Goal: Task Accomplishment & Management: Use online tool/utility

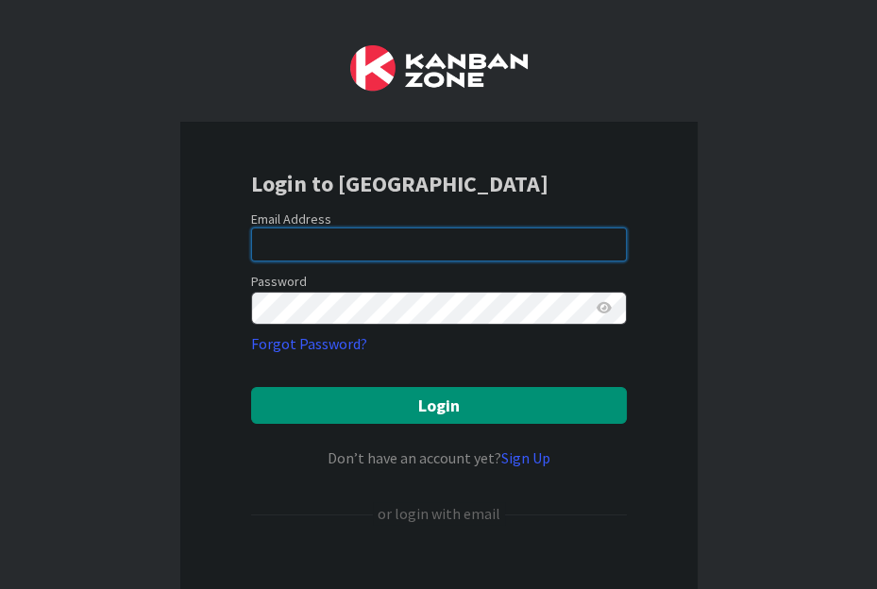
click at [396, 247] on input "email" at bounding box center [439, 245] width 376 height 34
type input "[EMAIL_ADDRESS][DOMAIN_NAME]"
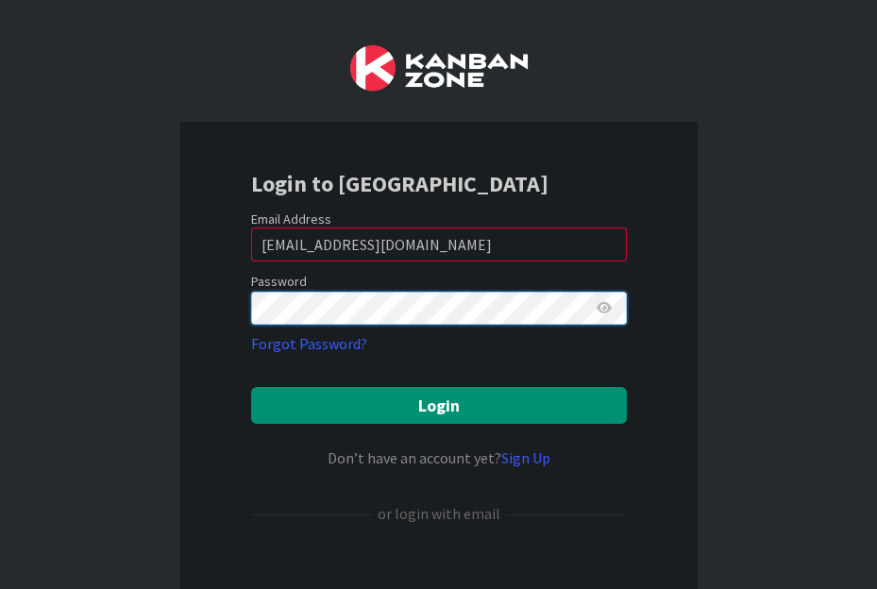
click at [251, 387] on button "Login" at bounding box center [439, 405] width 376 height 37
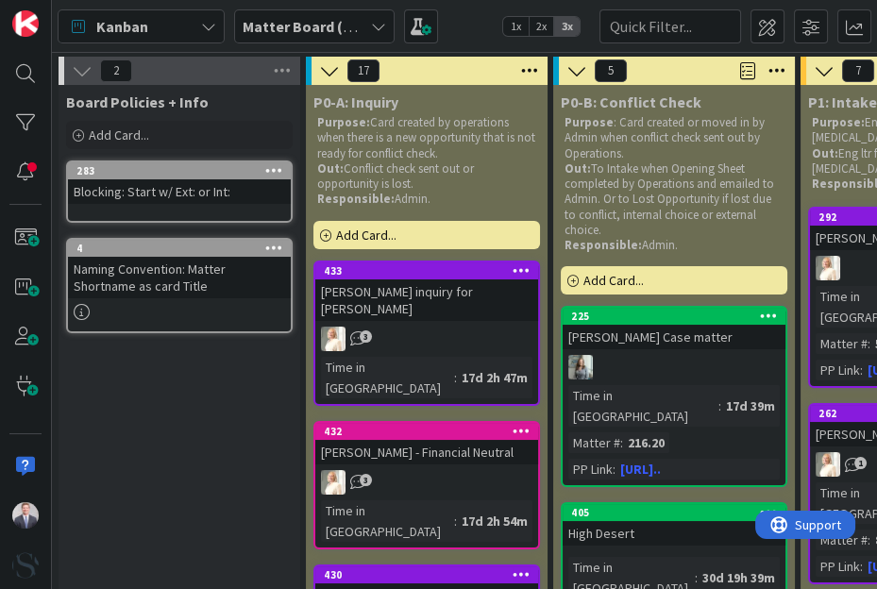
click at [369, 22] on div "Matter Board (FL2)" at bounding box center [314, 26] width 161 height 34
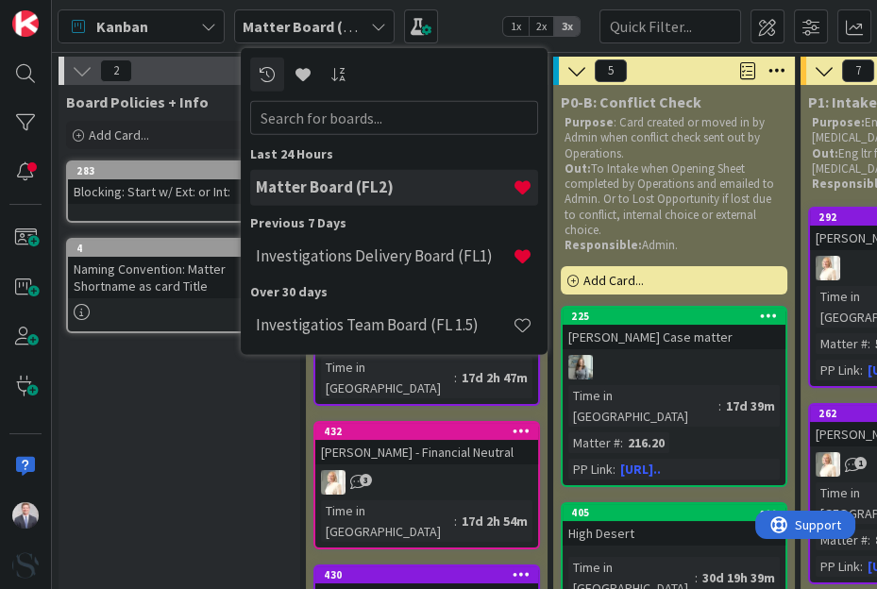
click at [342, 256] on h4 "Investigations Delivery Board (FL1)" at bounding box center [384, 255] width 257 height 19
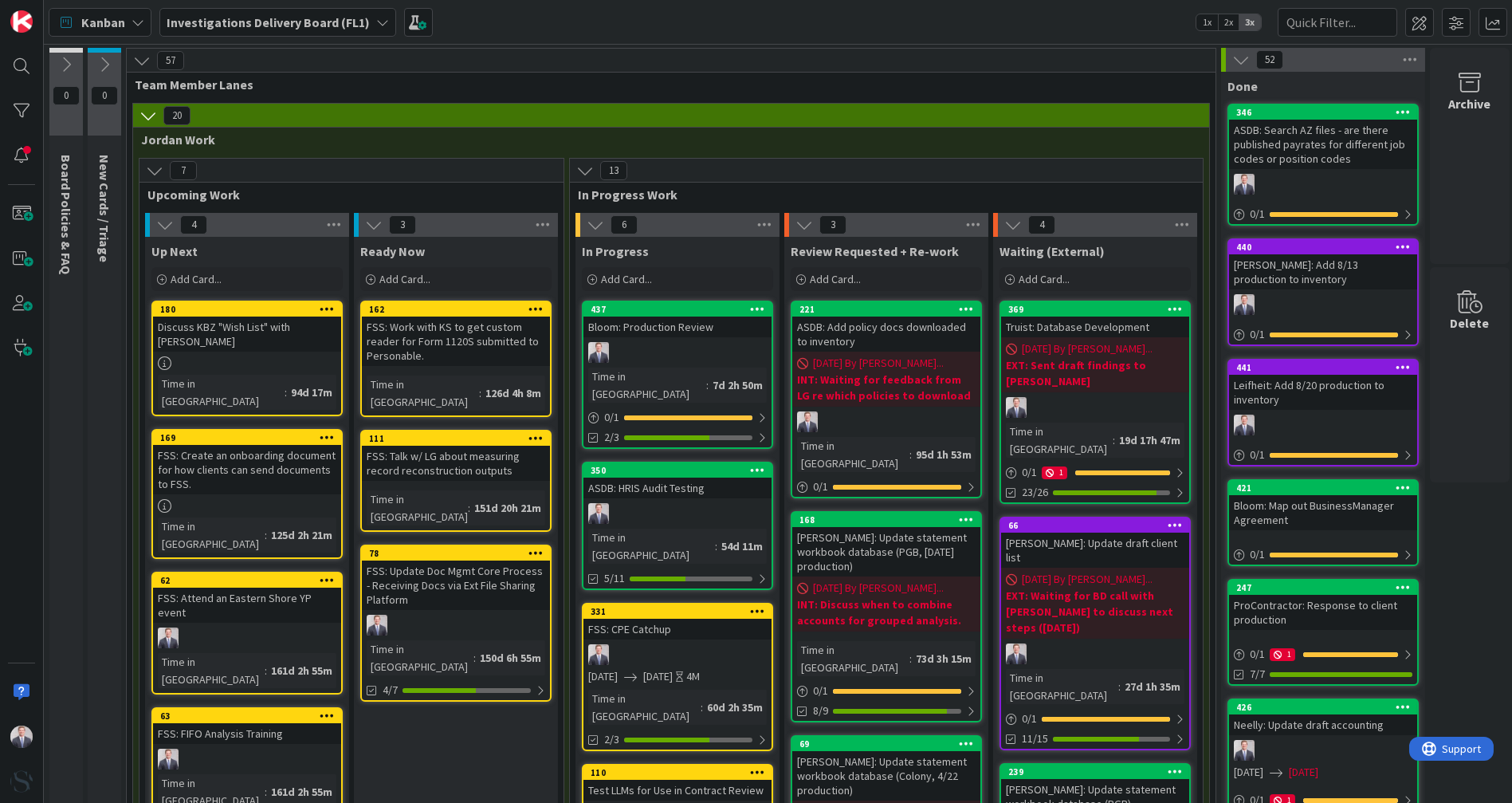
click at [713, 334] on div "Bloom: Production Review" at bounding box center [677, 327] width 188 height 21
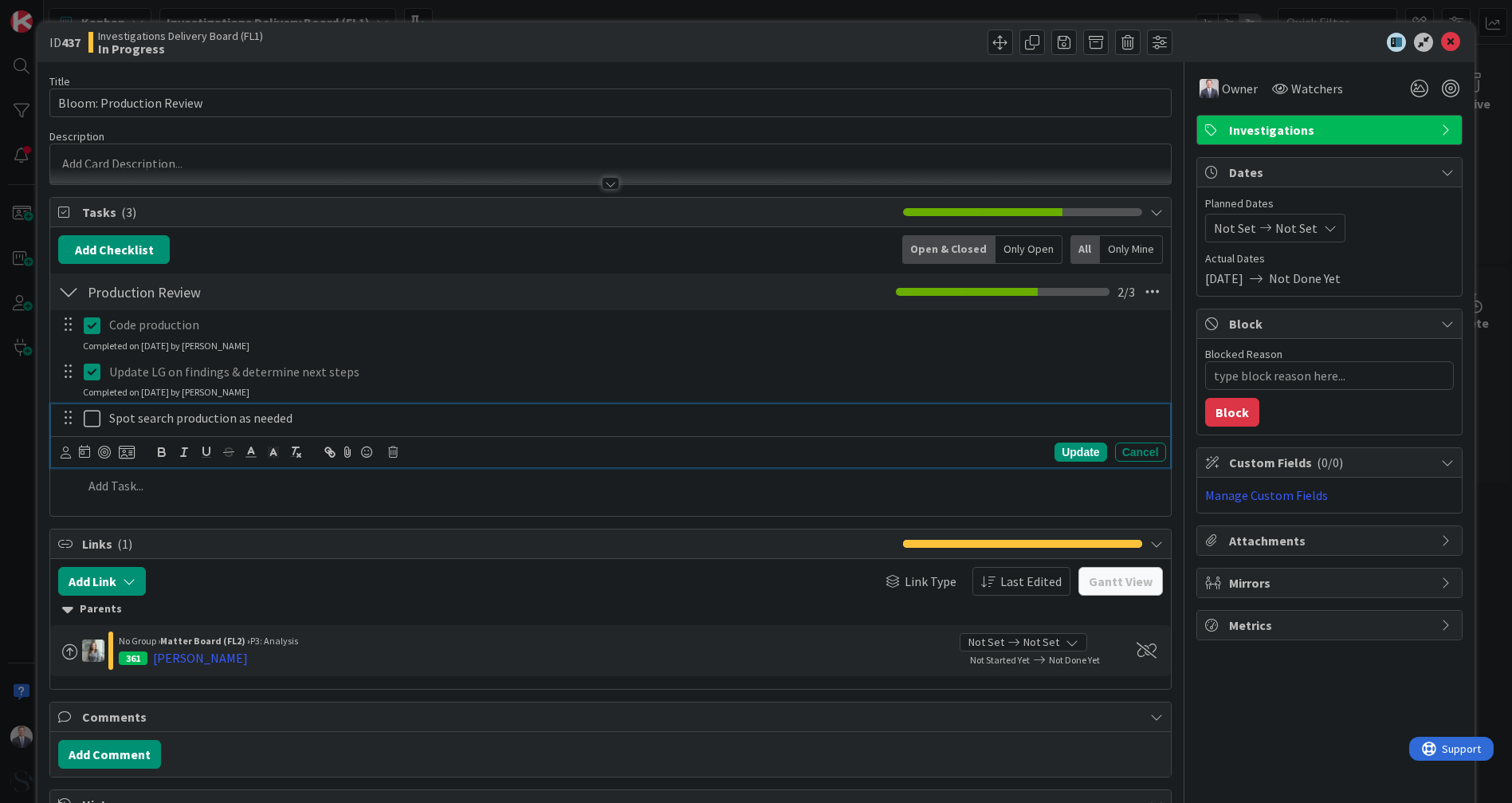
click at [90, 423] on icon at bounding box center [95, 418] width 24 height 19
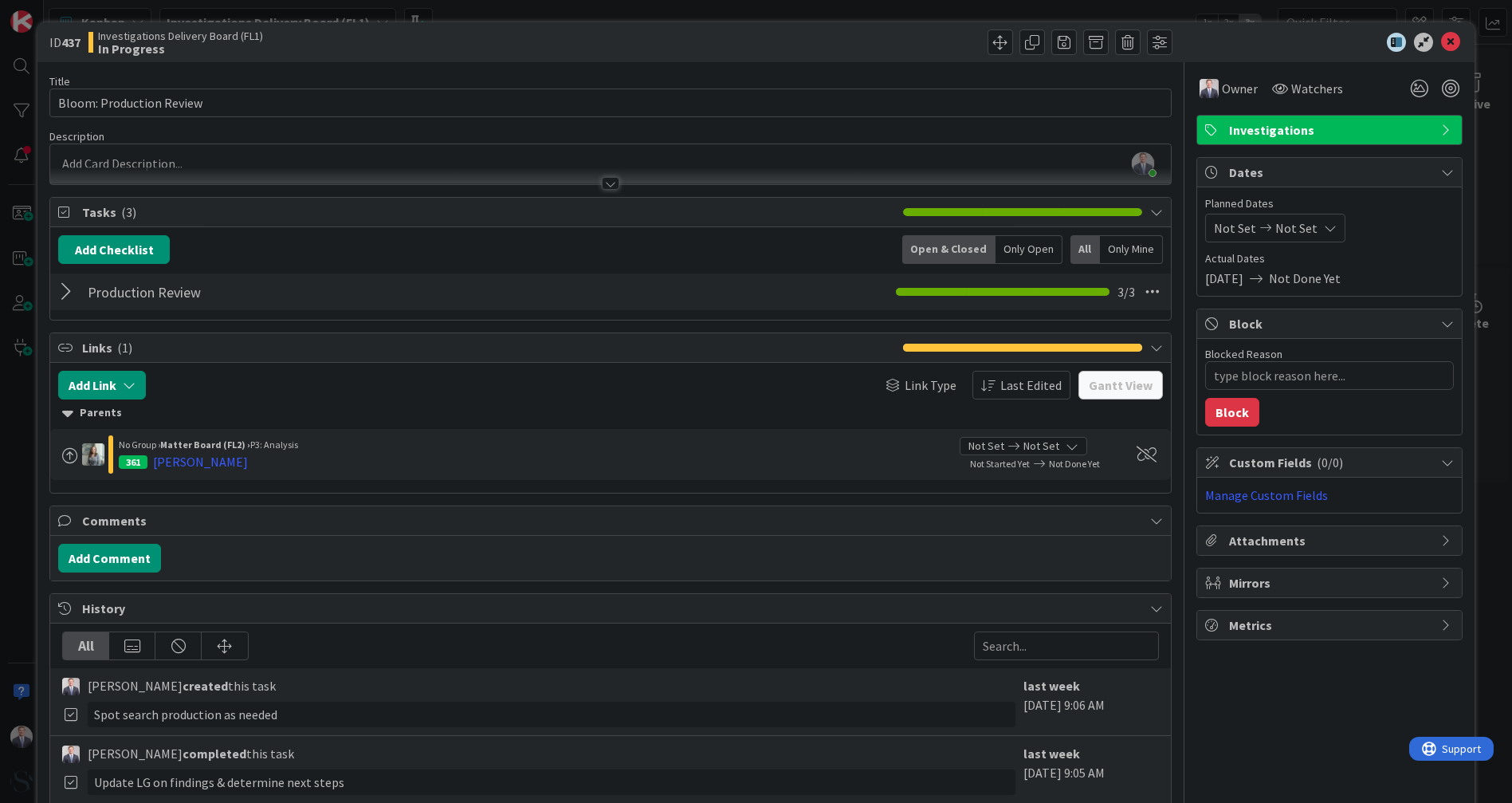
click at [740, 48] on icon at bounding box center [1450, 42] width 19 height 19
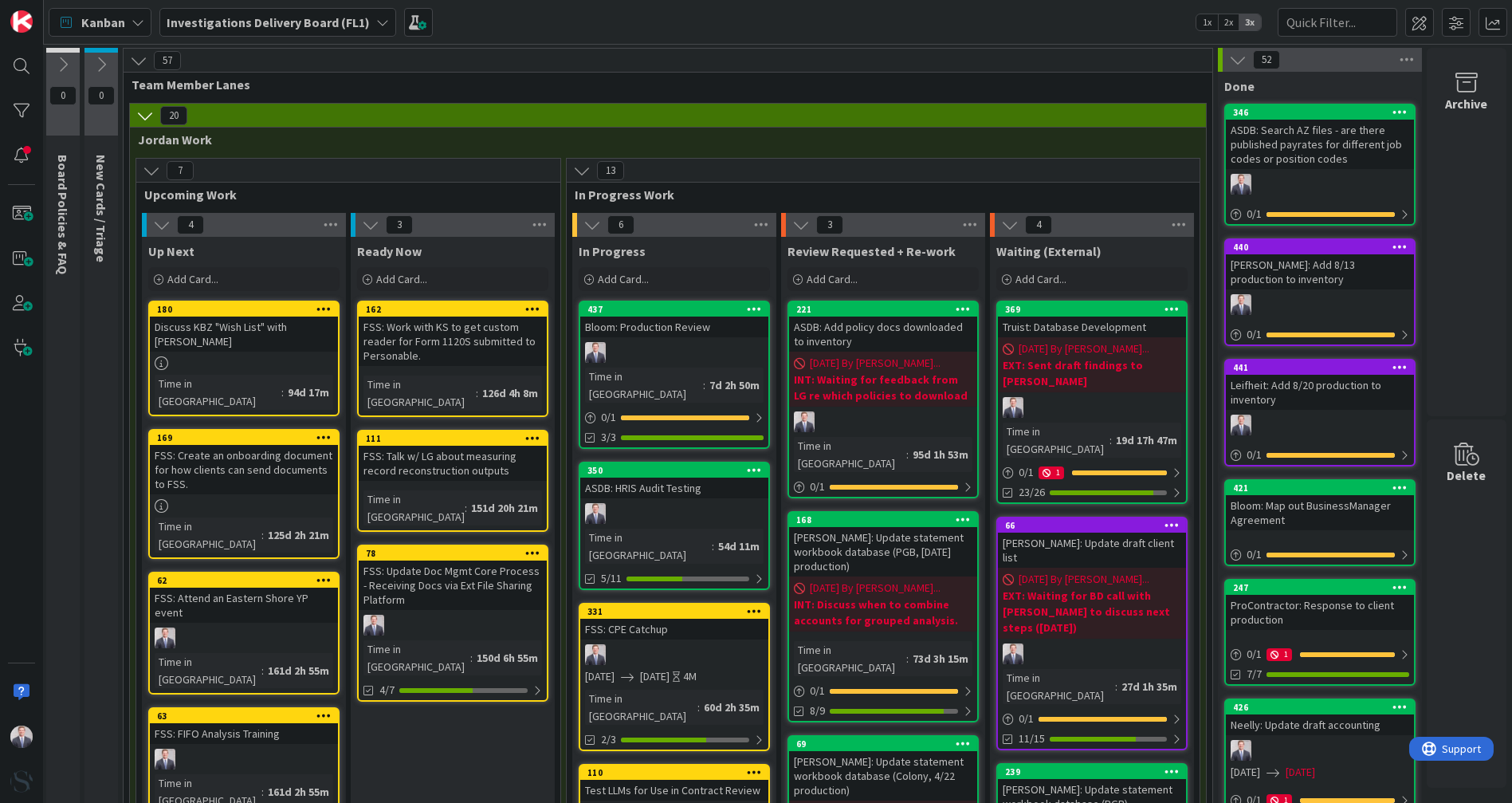
click at [676, 335] on div "Bloom: Production Review" at bounding box center [674, 327] width 188 height 21
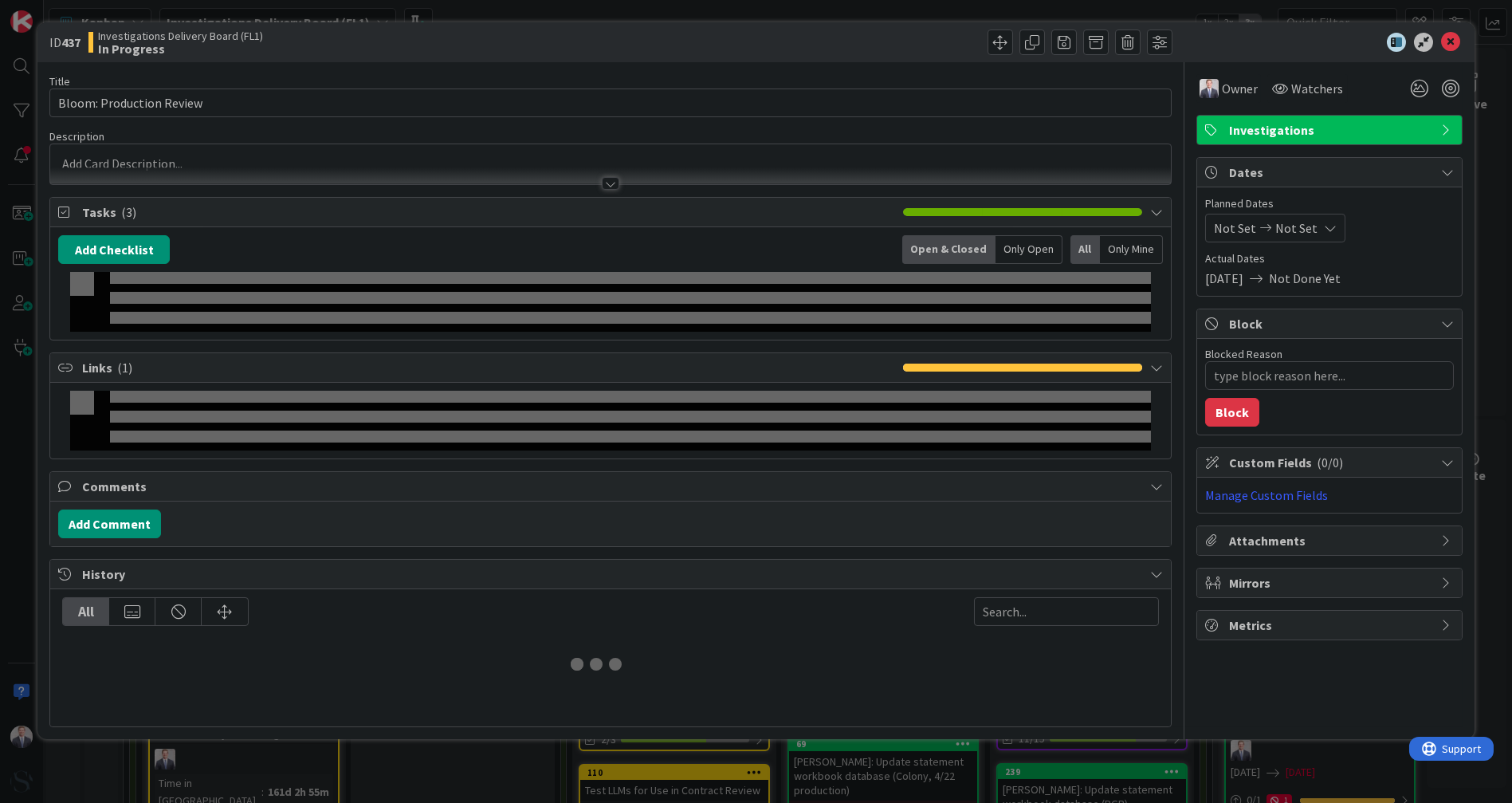
type textarea "x"
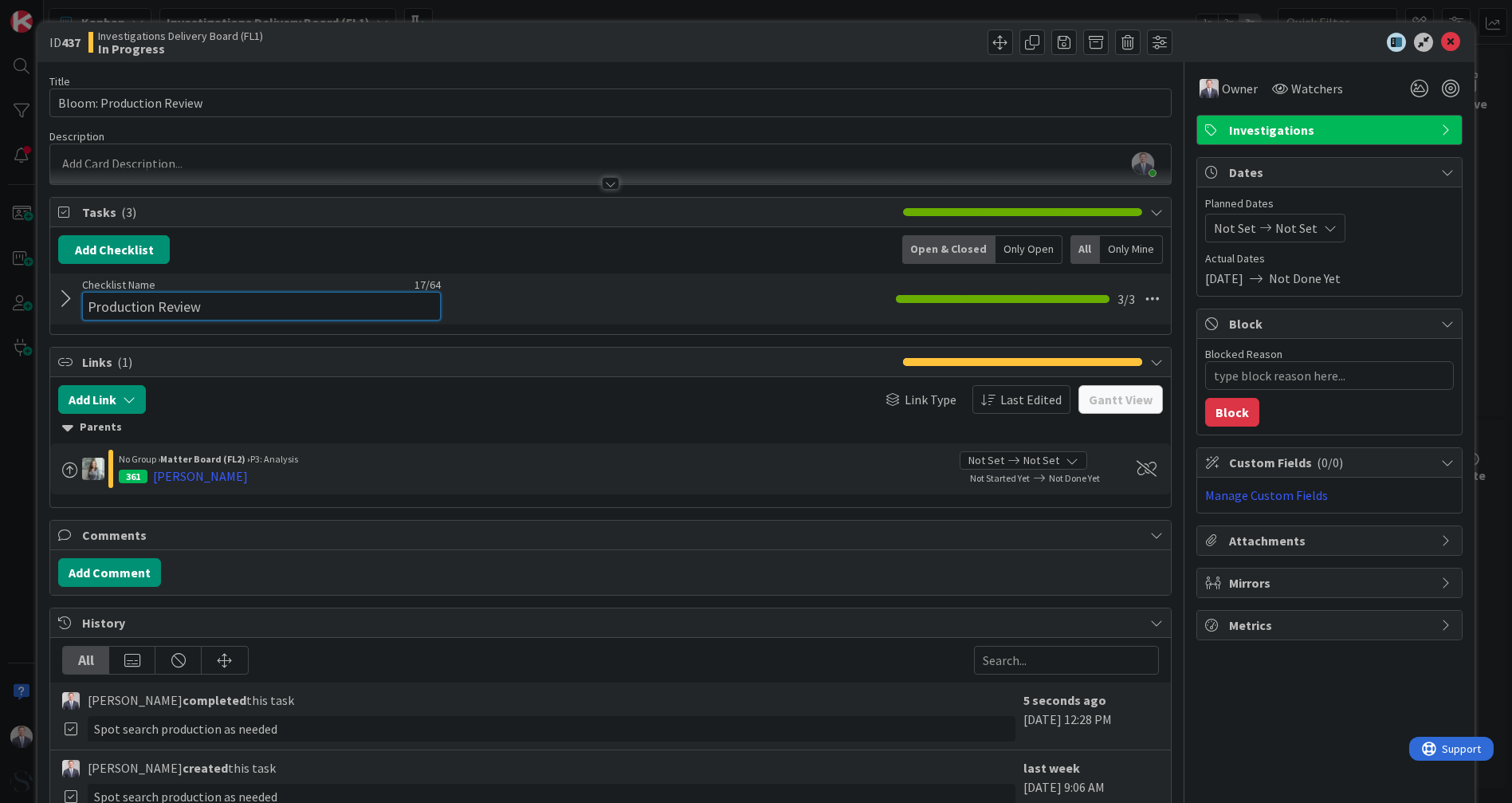
click at [102, 287] on div "Checklist Name 17 / 64 Production Review" at bounding box center [261, 299] width 359 height 43
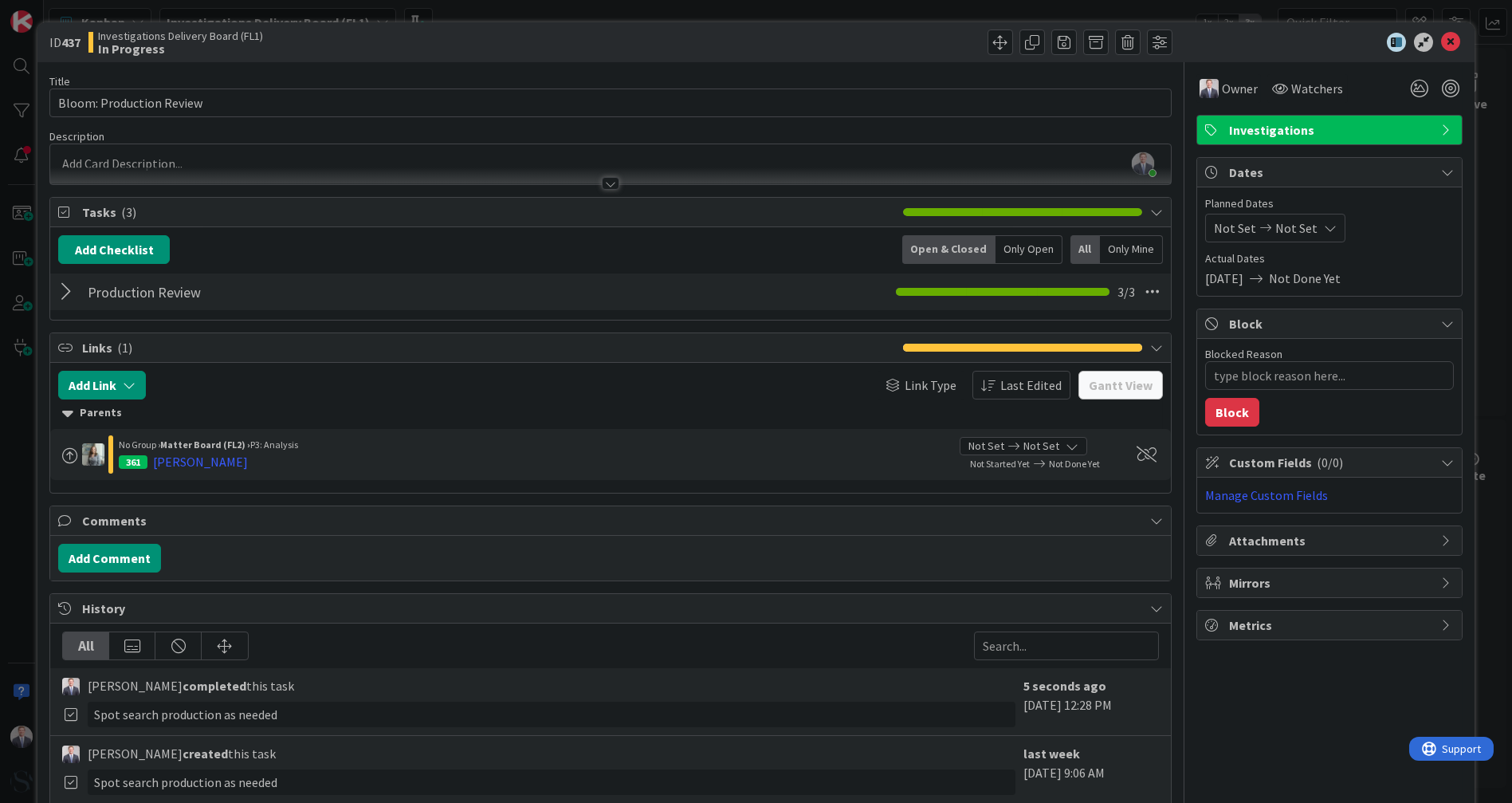
click at [76, 299] on div at bounding box center [68, 292] width 21 height 29
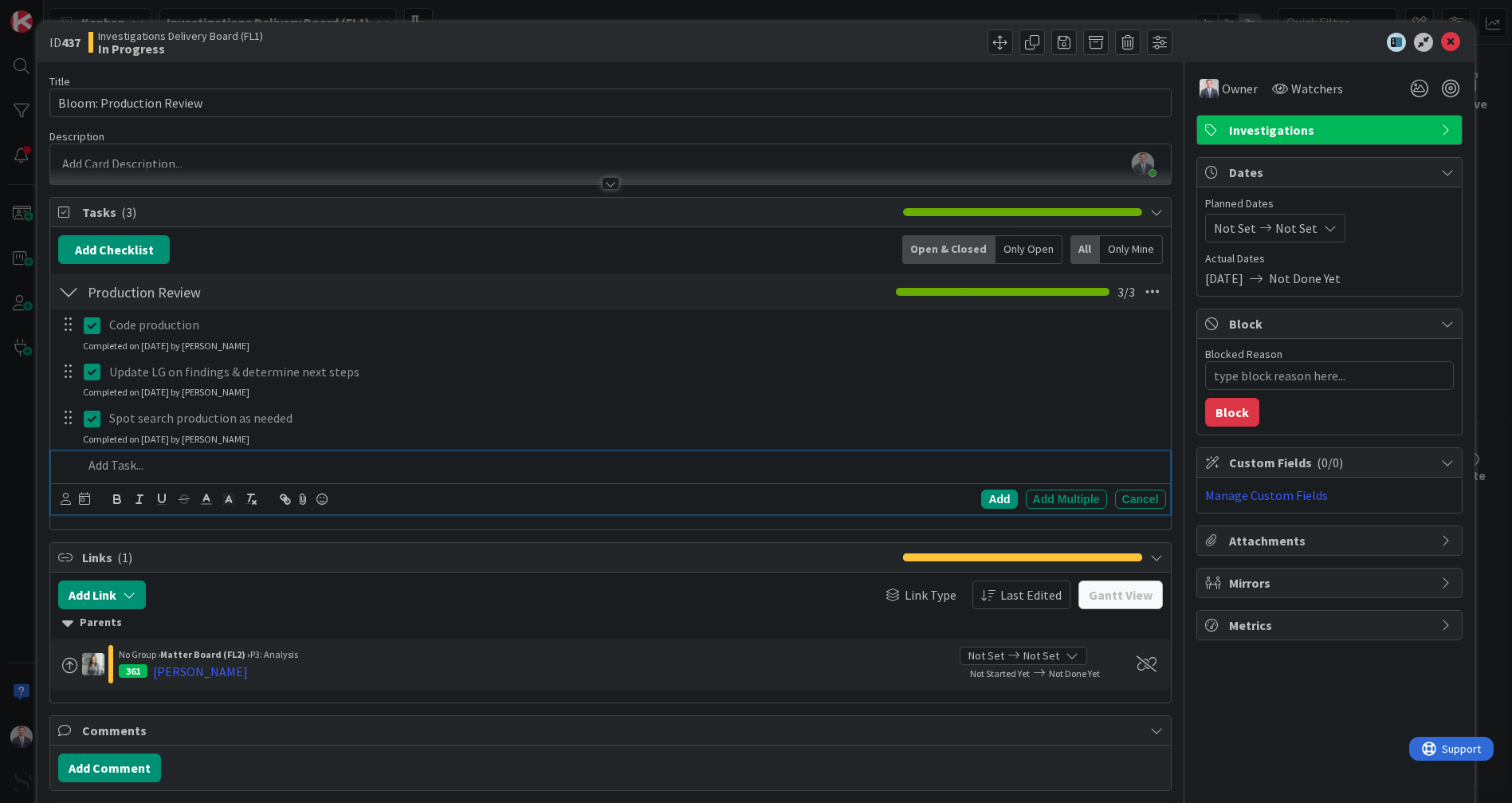
click at [137, 470] on p at bounding box center [621, 465] width 1076 height 19
click at [740, 496] on div "Add" at bounding box center [1000, 499] width 35 height 19
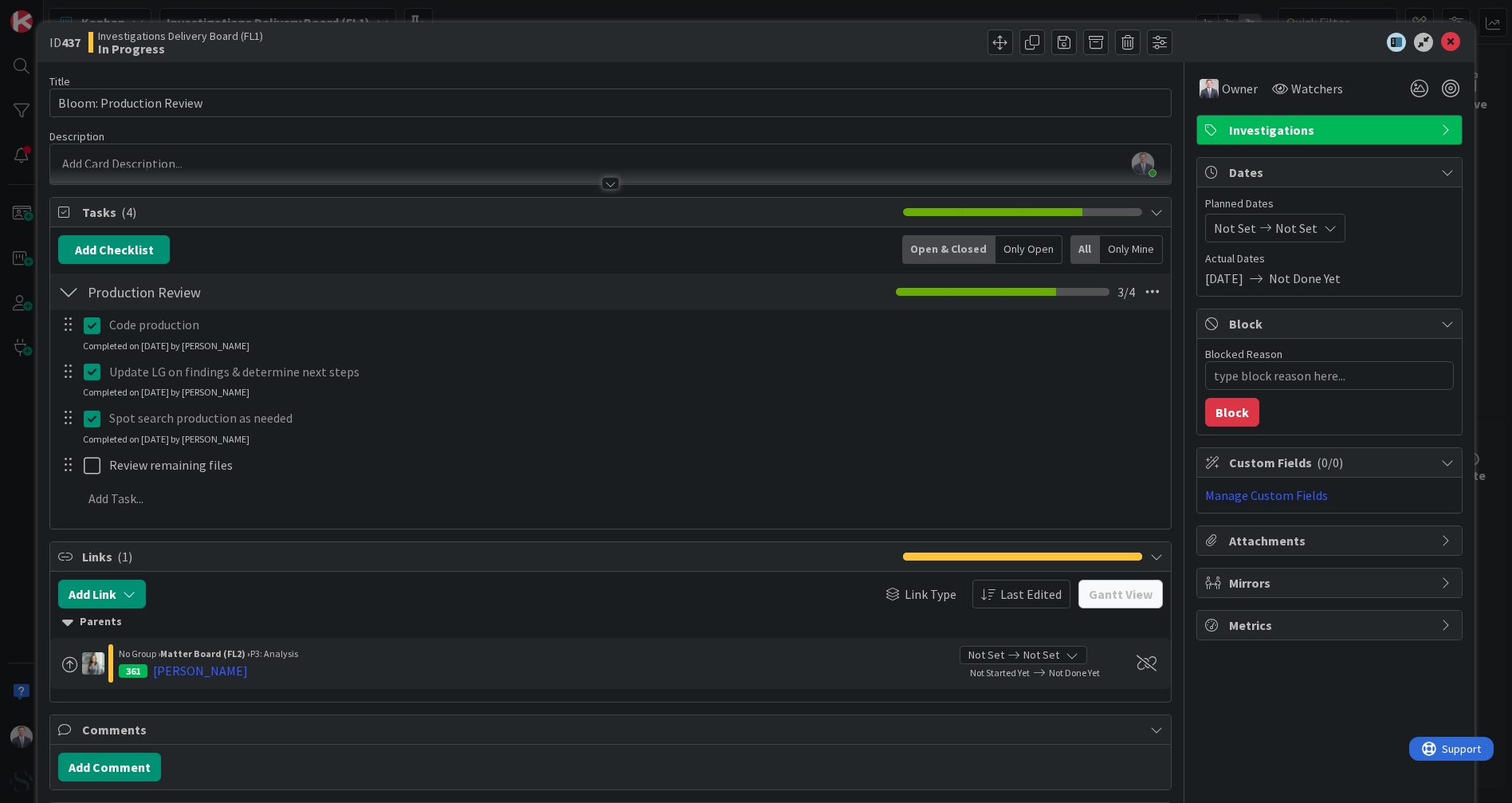
click at [740, 37] on icon at bounding box center [1450, 42] width 19 height 19
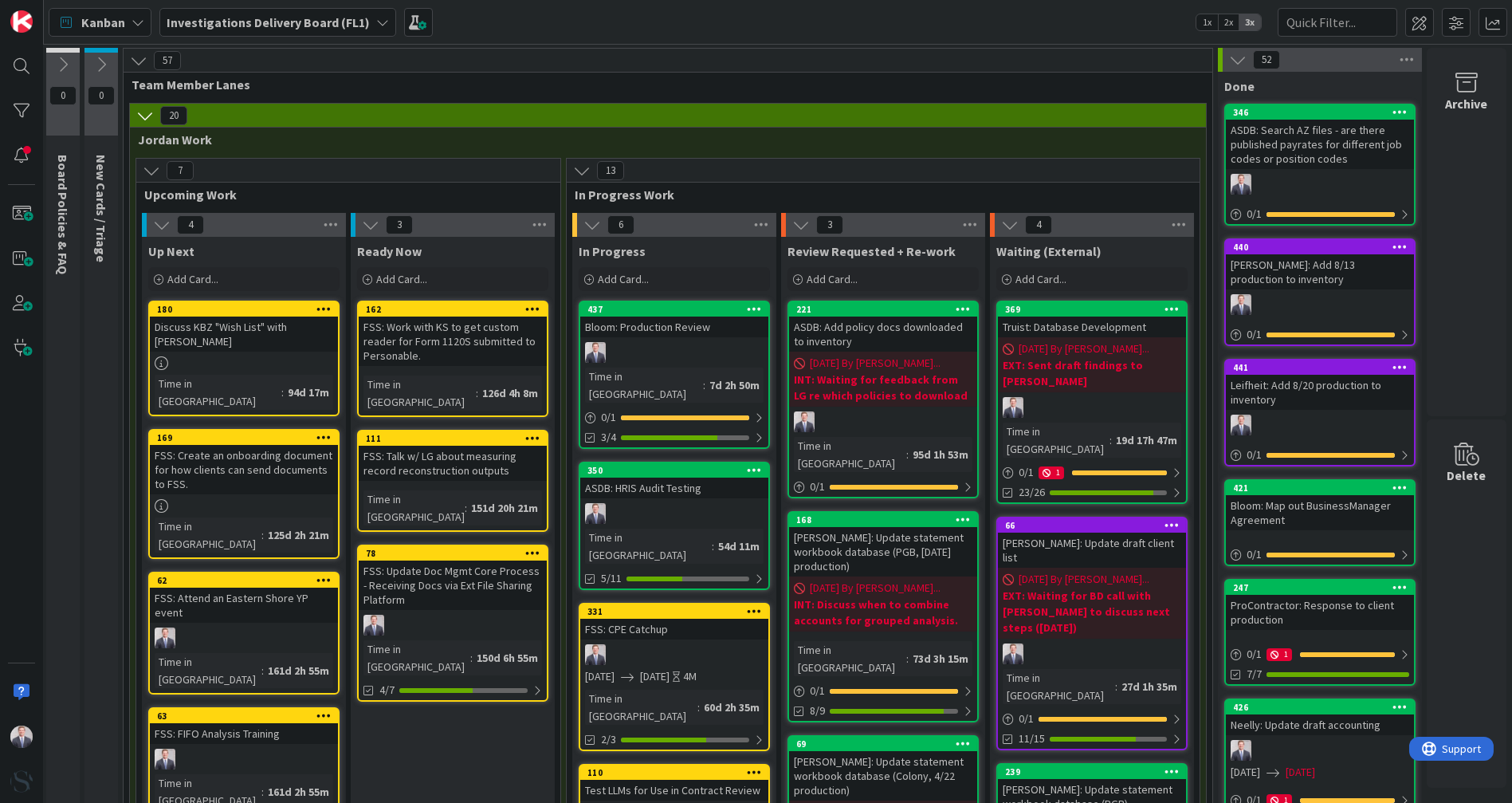
click at [706, 496] on div "FSS: CPE Catchup" at bounding box center [674, 629] width 188 height 21
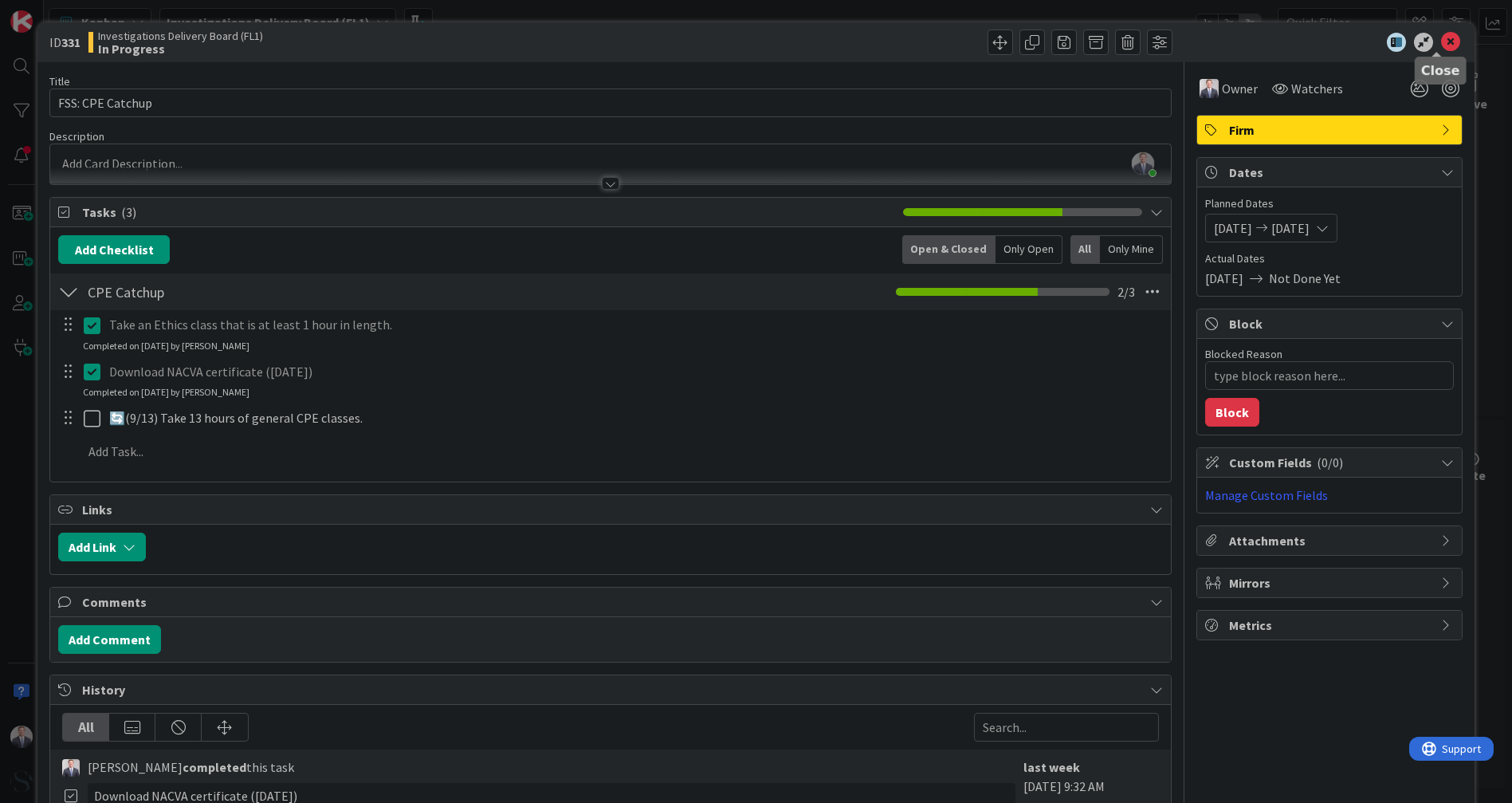
click at [740, 37] on icon at bounding box center [1450, 42] width 19 height 19
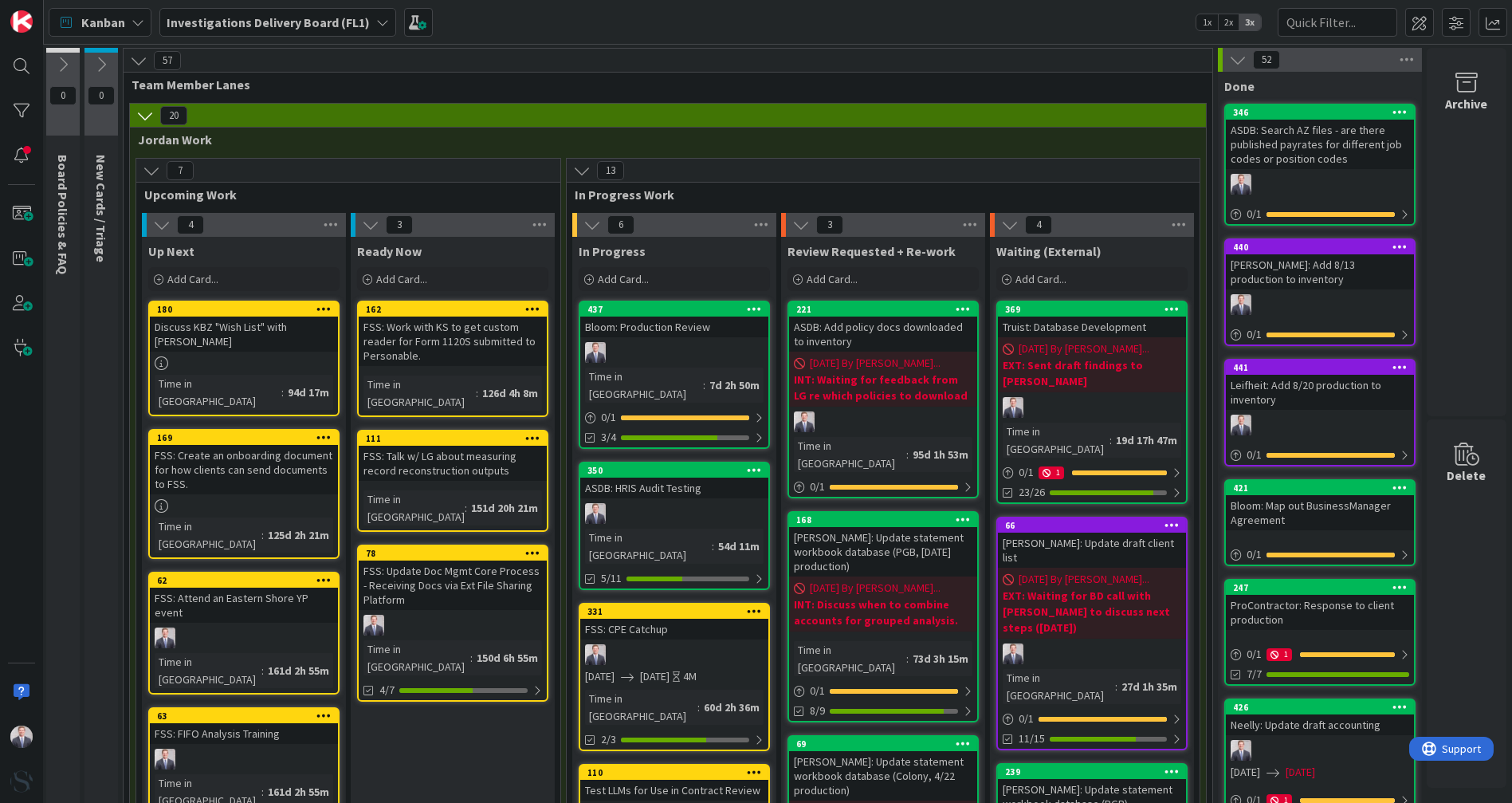
click at [652, 496] on div at bounding box center [674, 513] width 188 height 21
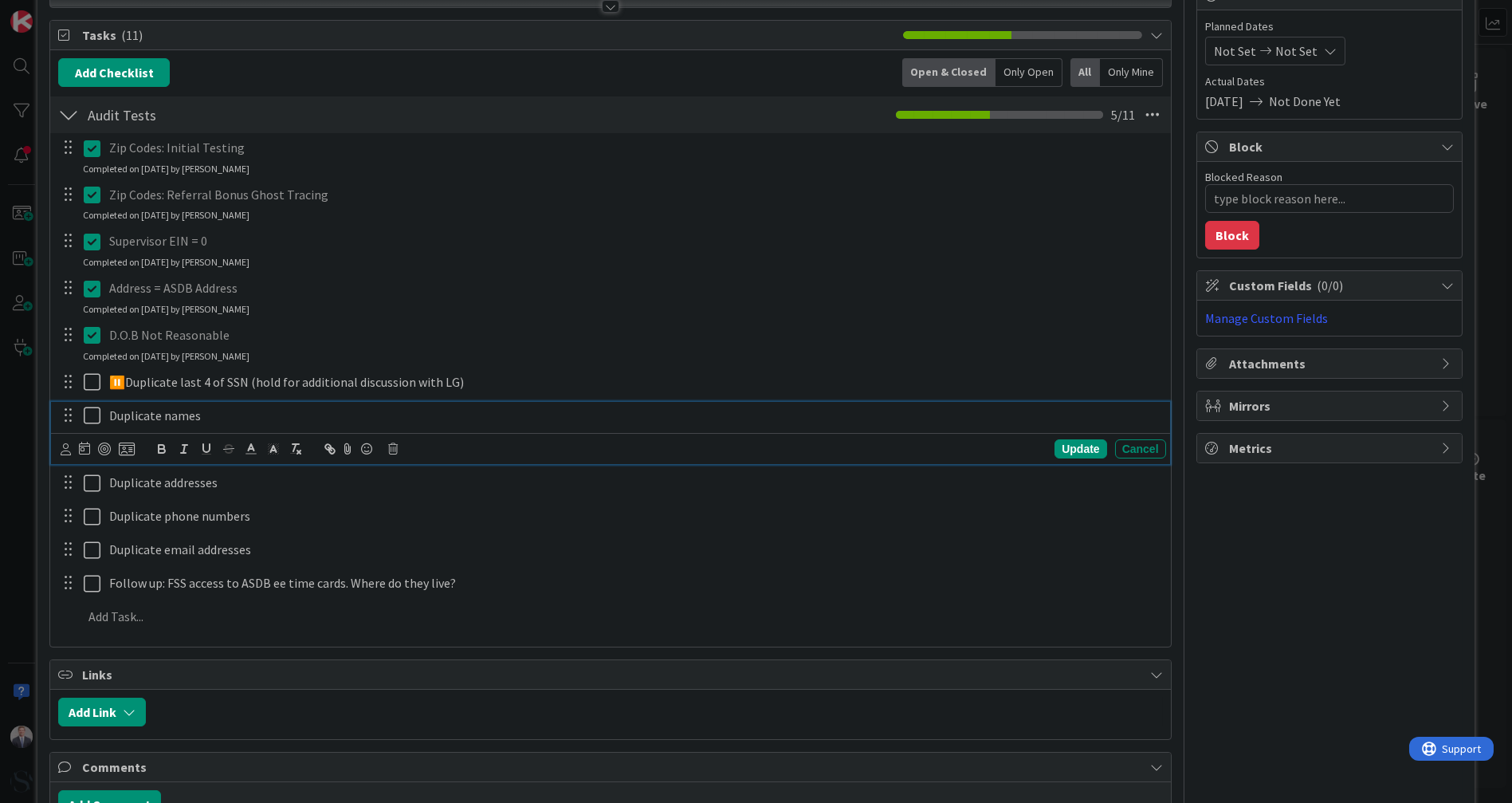
click at [87, 411] on icon at bounding box center [95, 415] width 24 height 19
type textarea "x"
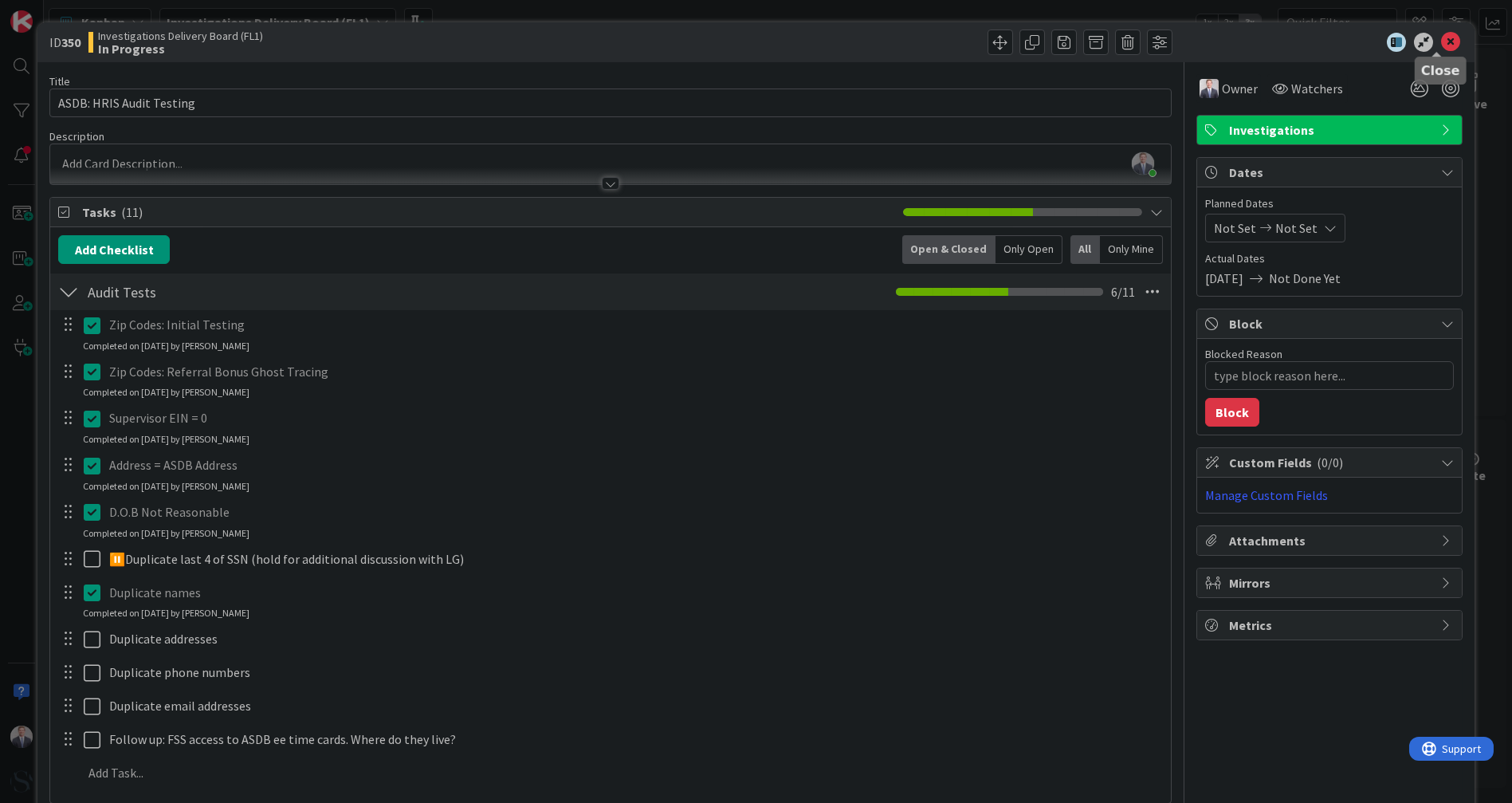
click at [740, 46] on icon at bounding box center [1450, 42] width 19 height 19
